Goal: Find specific page/section: Find specific page/section

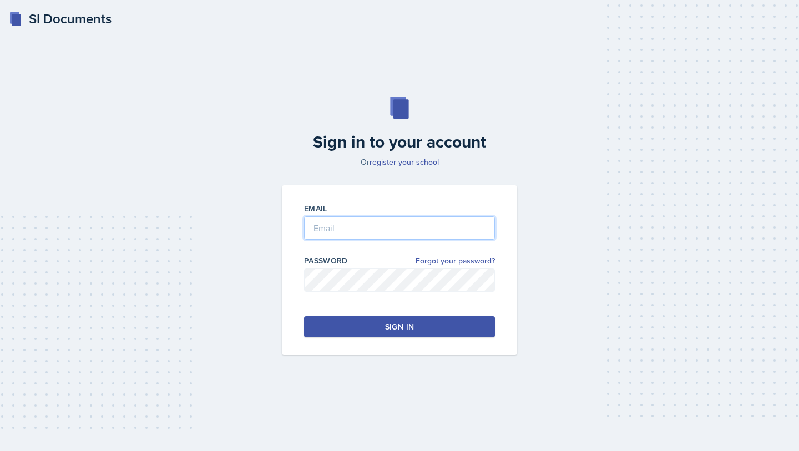
type input "[EMAIL_ADDRESS][DOMAIN_NAME]"
click at [394, 332] on div "Sign in" at bounding box center [399, 326] width 29 height 11
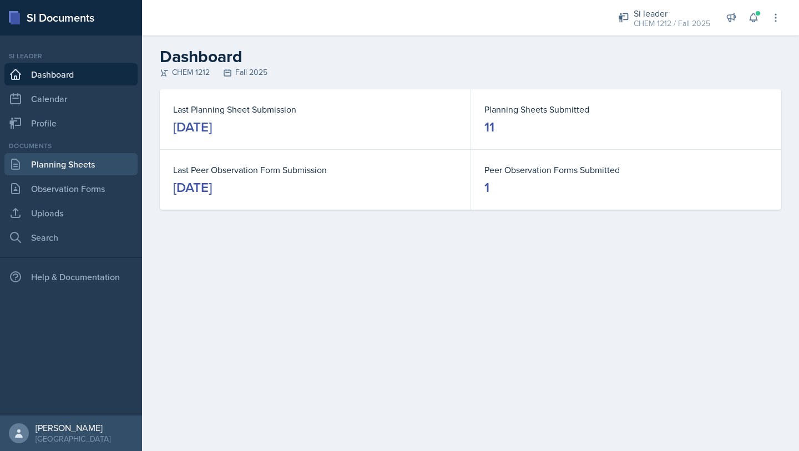
click at [99, 162] on link "Planning Sheets" at bounding box center [70, 164] width 133 height 22
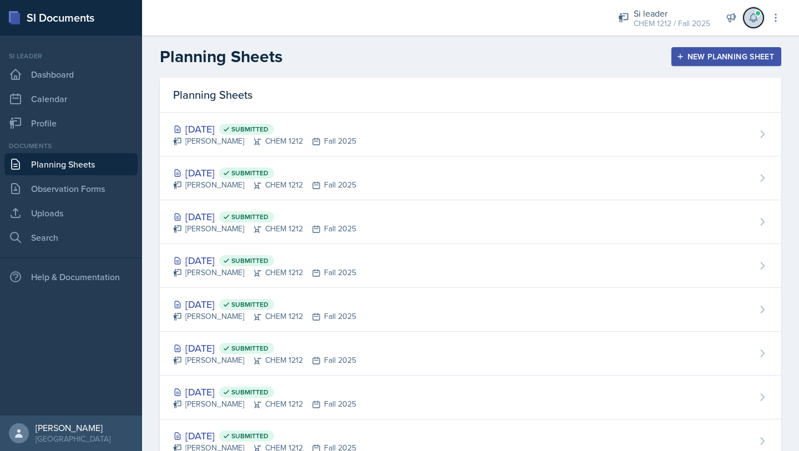
click at [757, 19] on icon at bounding box center [753, 18] width 7 height 8
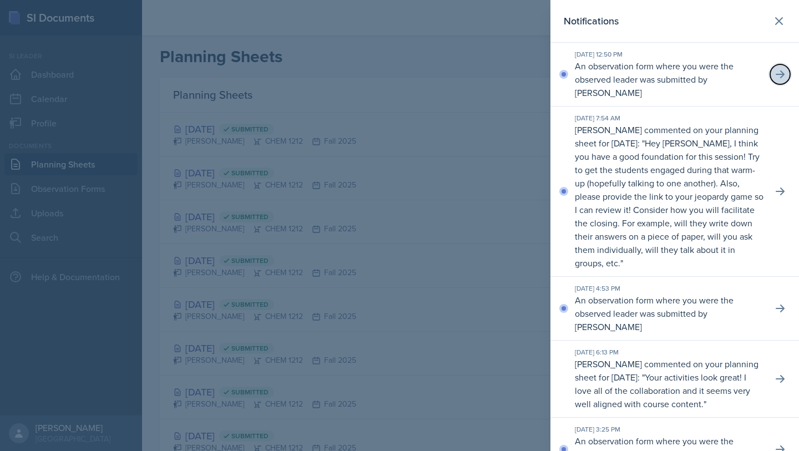
click at [785, 74] on icon at bounding box center [780, 74] width 11 height 11
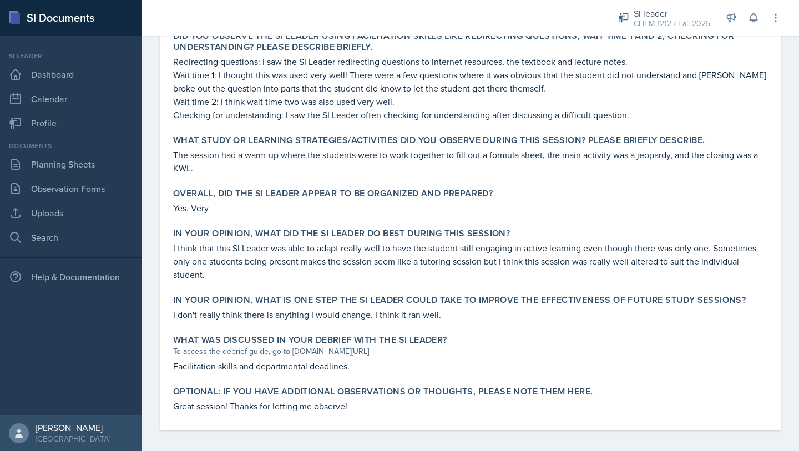
scroll to position [425, 0]
